Goal: Check status

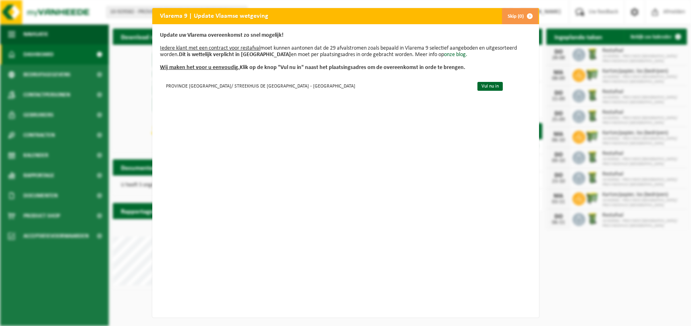
click at [524, 15] on span "button" at bounding box center [530, 16] width 16 height 16
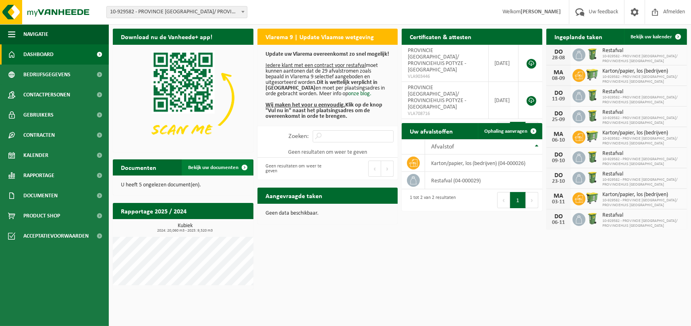
click at [220, 168] on span "Bekijk uw documenten" at bounding box center [213, 167] width 50 height 5
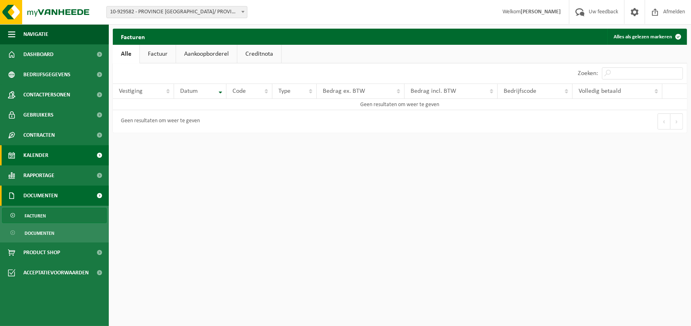
click at [42, 158] on span "Kalender" at bounding box center [35, 155] width 25 height 20
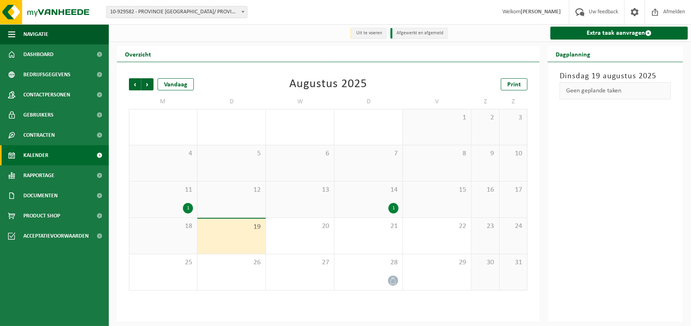
click at [244, 10] on span at bounding box center [243, 11] width 8 height 10
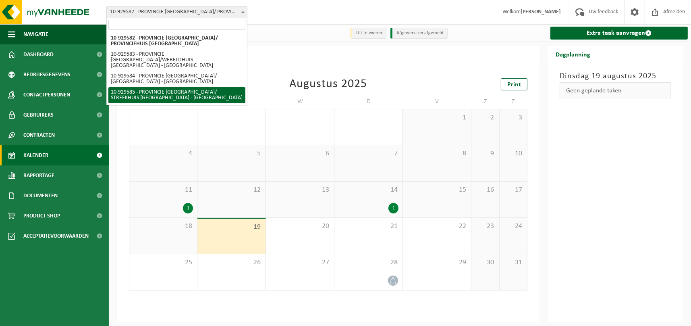
select select "134040"
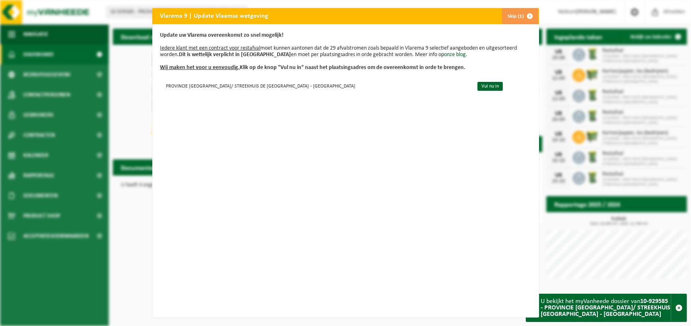
click at [530, 14] on span "button" at bounding box center [530, 16] width 16 height 16
